Goal: Transaction & Acquisition: Purchase product/service

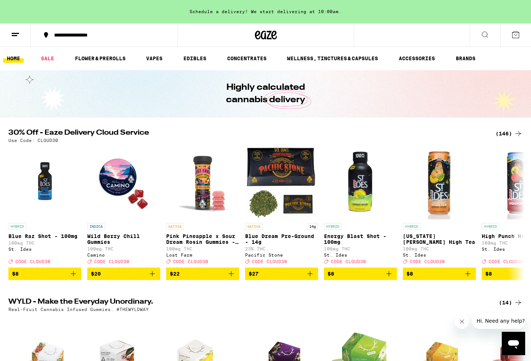
click at [506, 134] on div "(146)" at bounding box center [508, 133] width 27 height 9
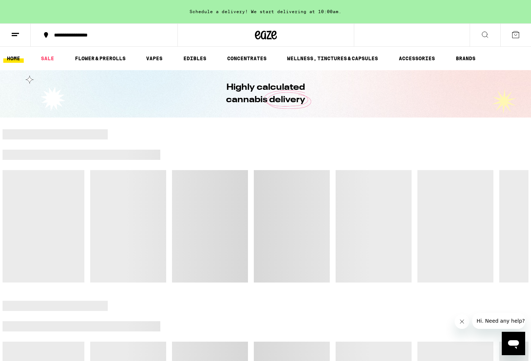
click at [483, 33] on icon at bounding box center [484, 34] width 9 height 9
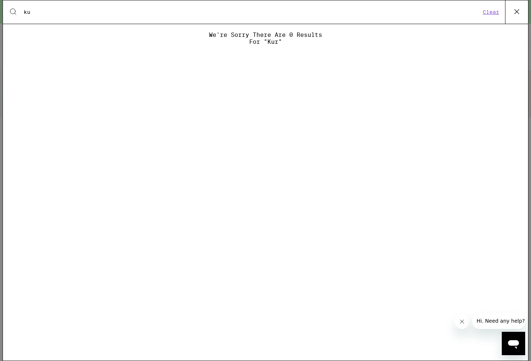
type input "k"
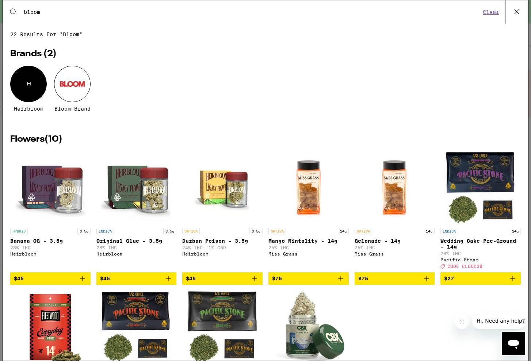
type input "bloom"
click at [63, 82] on div at bounding box center [72, 84] width 36 height 36
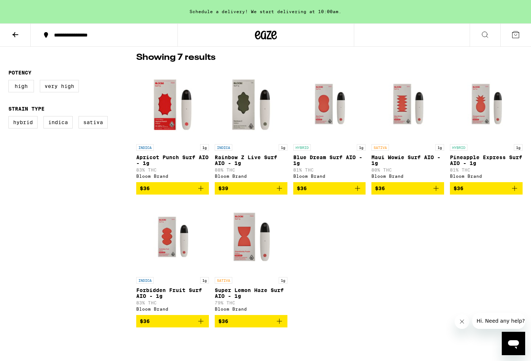
scroll to position [191, 0]
